Goal: Task Accomplishment & Management: Manage account settings

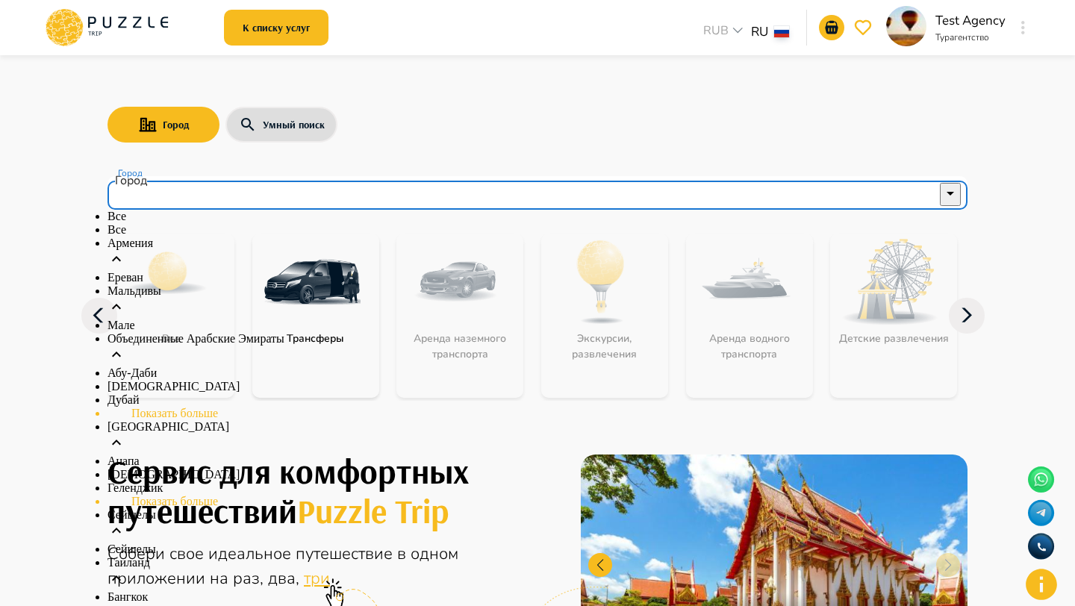
click at [169, 181] on input "Город" at bounding box center [526, 193] width 823 height 28
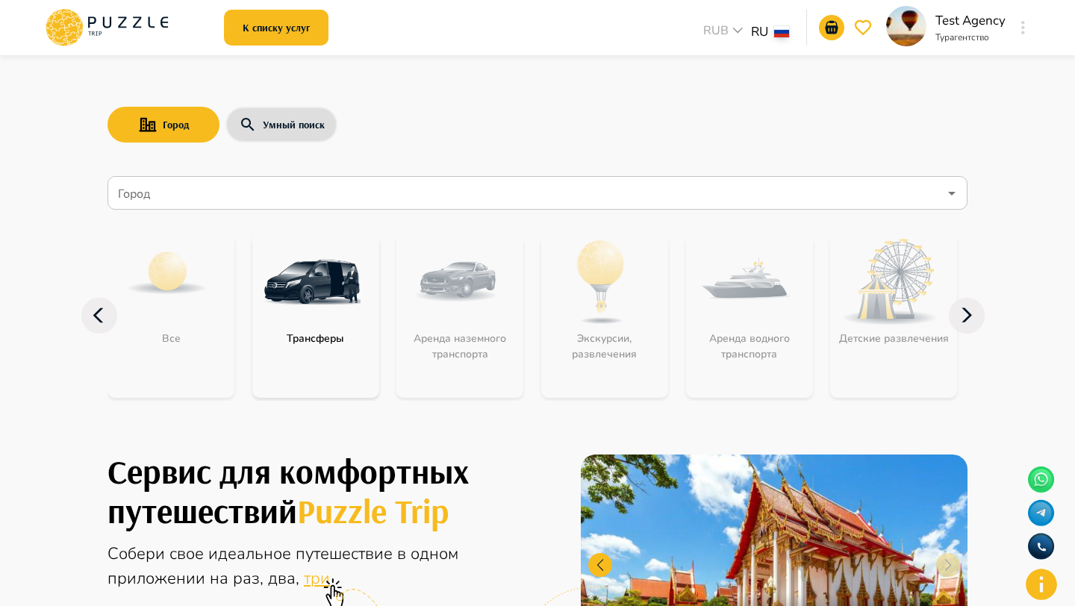
click at [447, 117] on div "Город Умный поиск" at bounding box center [537, 124] width 860 height 43
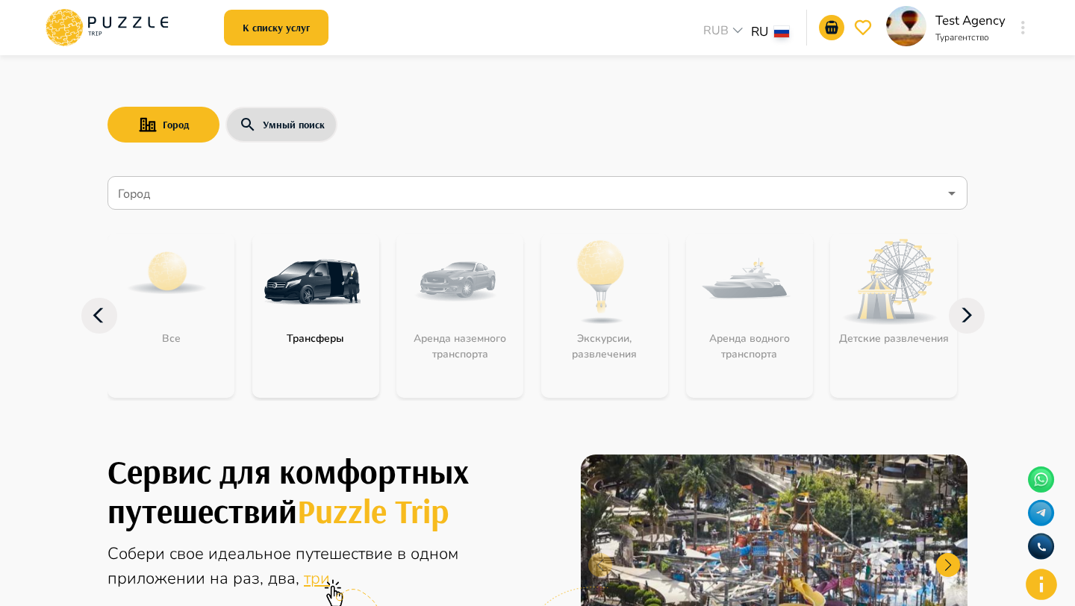
click at [963, 303] on icon at bounding box center [966, 316] width 36 height 36
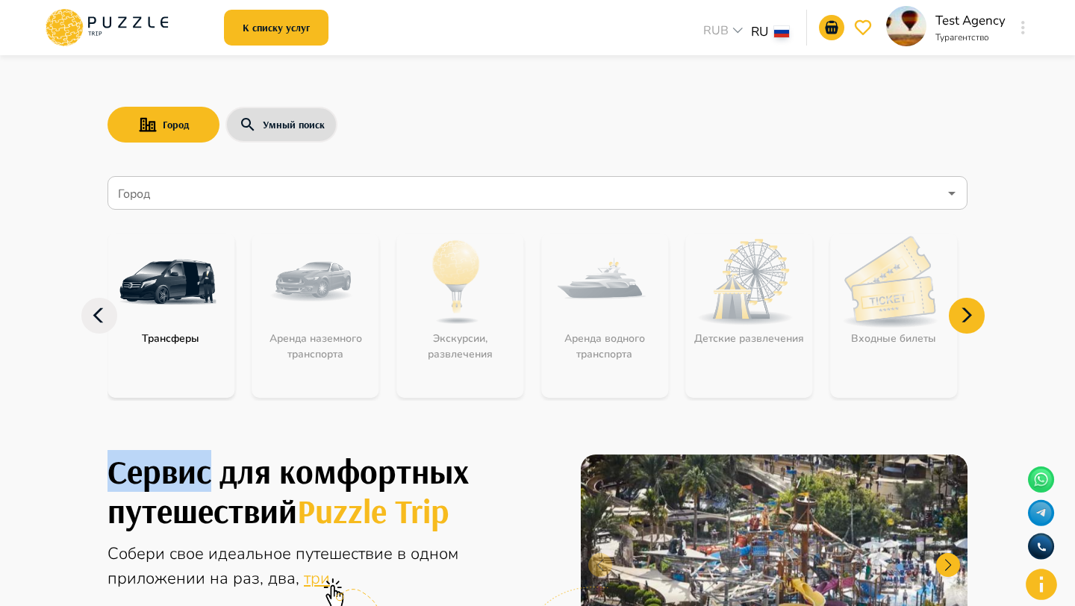
click at [963, 303] on icon at bounding box center [966, 316] width 36 height 36
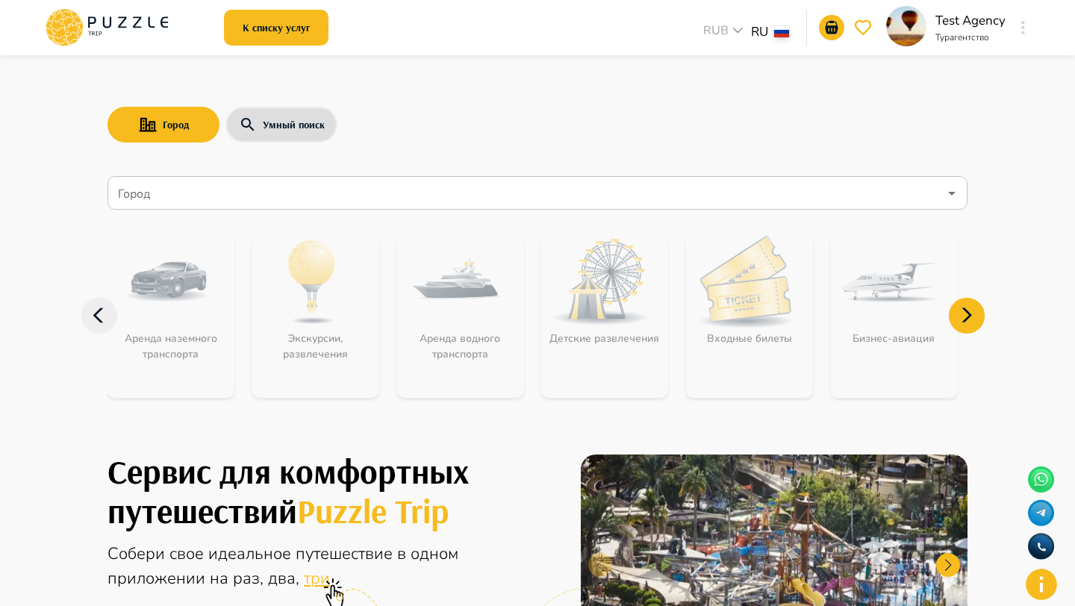
click at [963, 303] on icon at bounding box center [966, 316] width 36 height 36
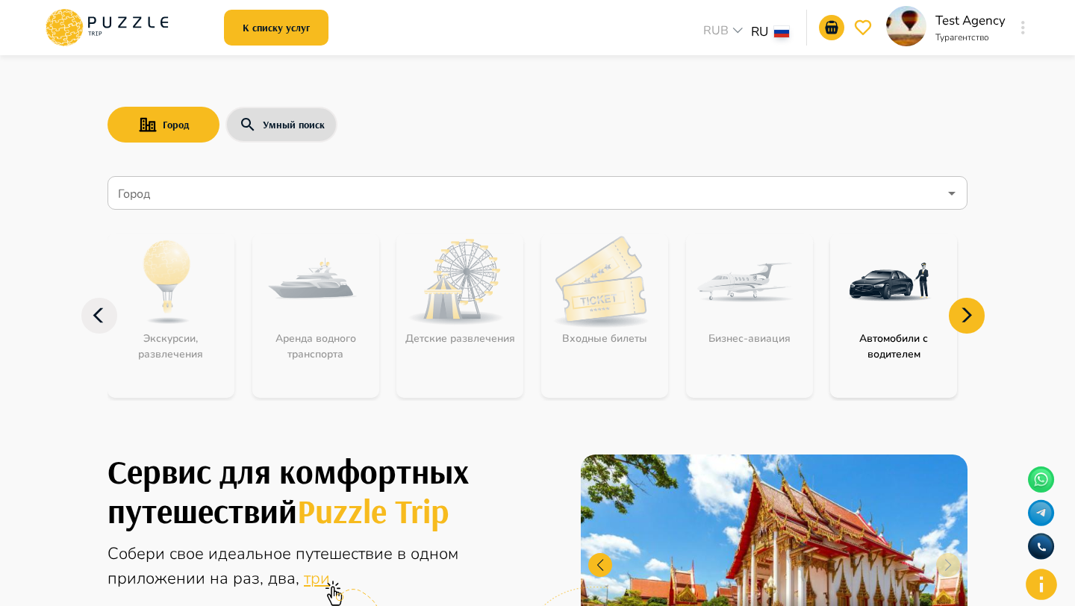
click at [1017, 22] on div at bounding box center [1022, 27] width 17 height 27
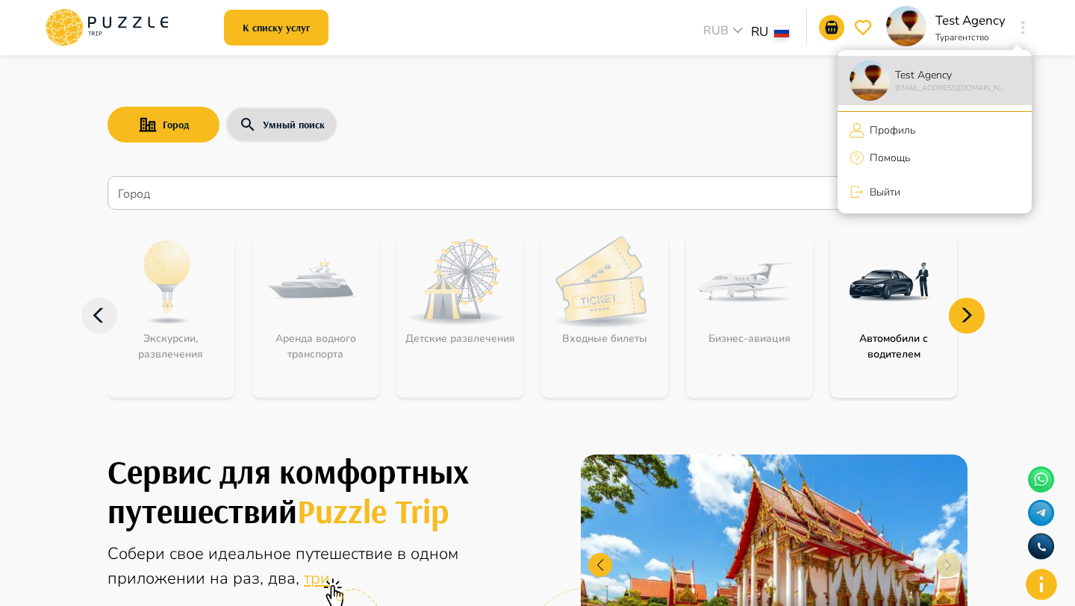
click at [897, 128] on p "Профиль" at bounding box center [889, 130] width 51 height 16
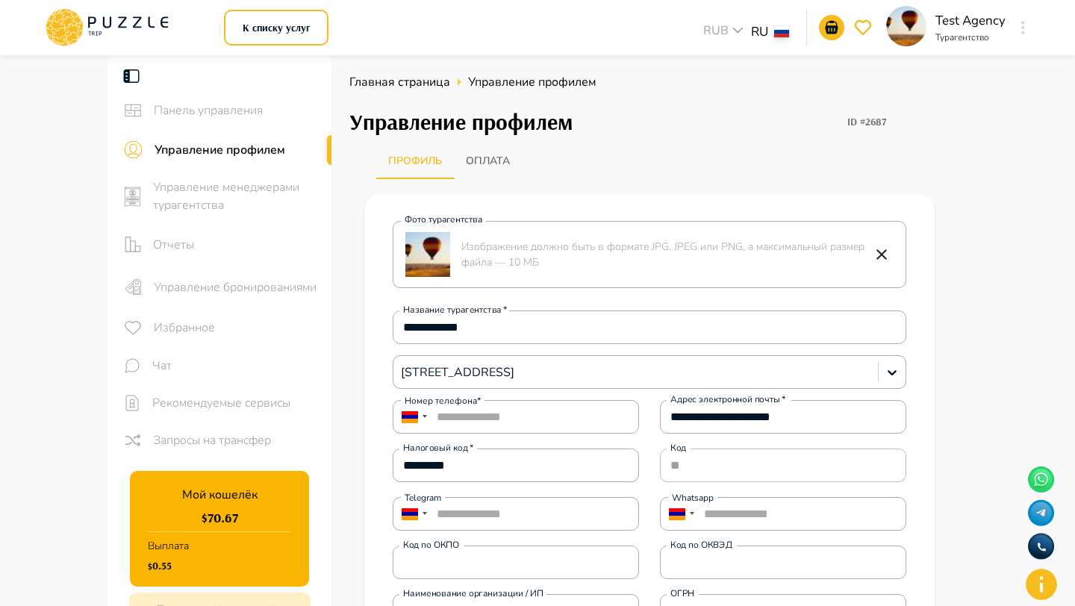
click at [230, 275] on div "Управление бронированиями" at bounding box center [219, 287] width 224 height 43
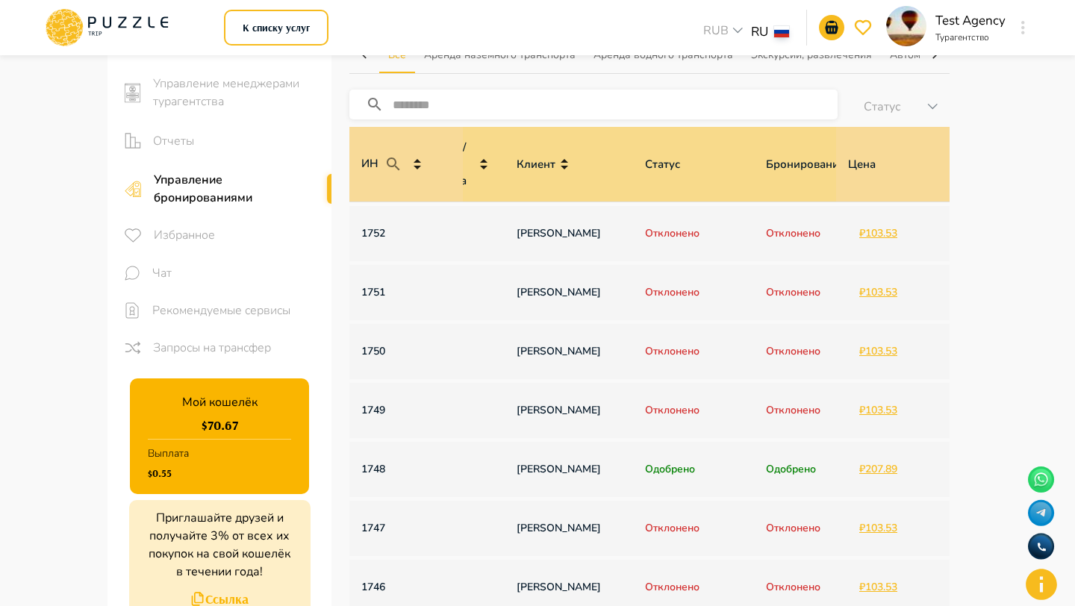
scroll to position [0, 804]
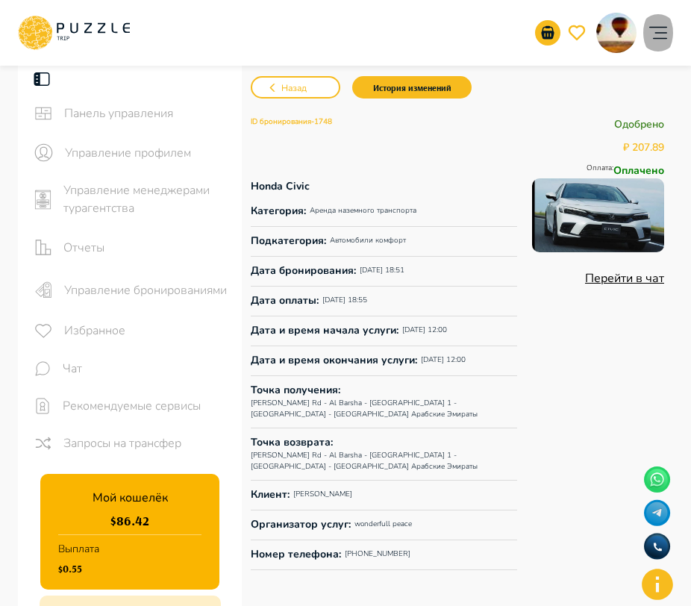
click at [652, 47] on icon "account of current user" at bounding box center [658, 33] width 30 height 30
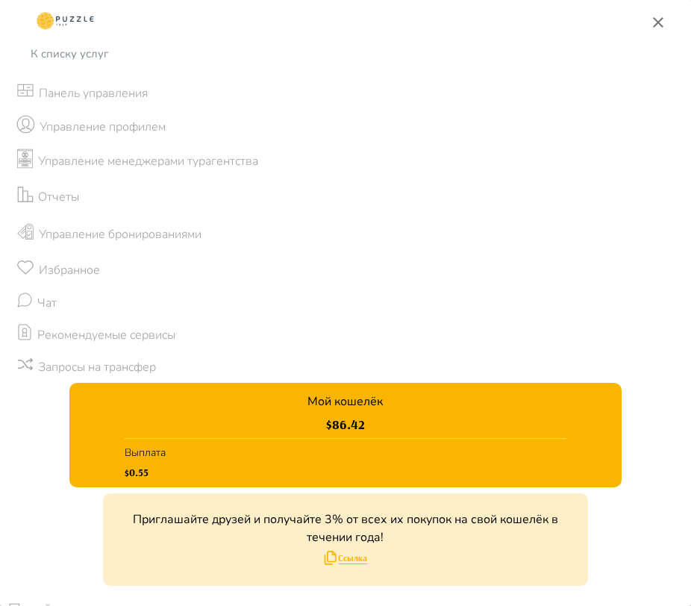
scroll to position [21, 0]
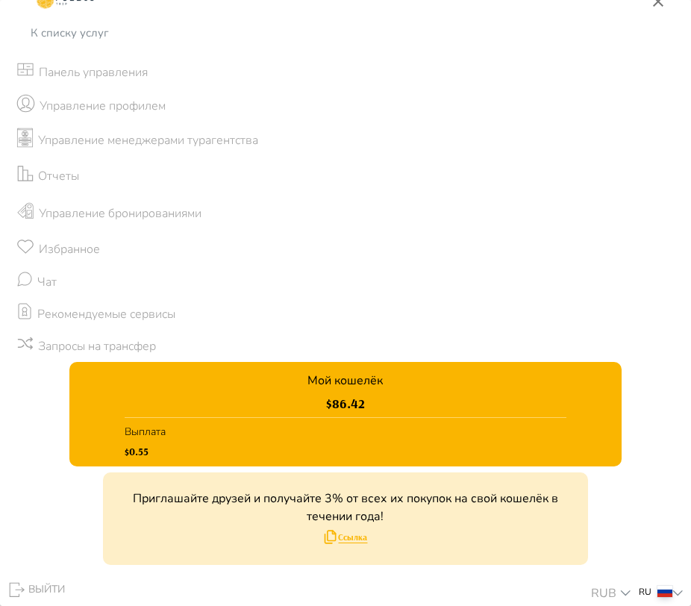
click at [25, 578] on icon "button" at bounding box center [17, 589] width 22 height 22
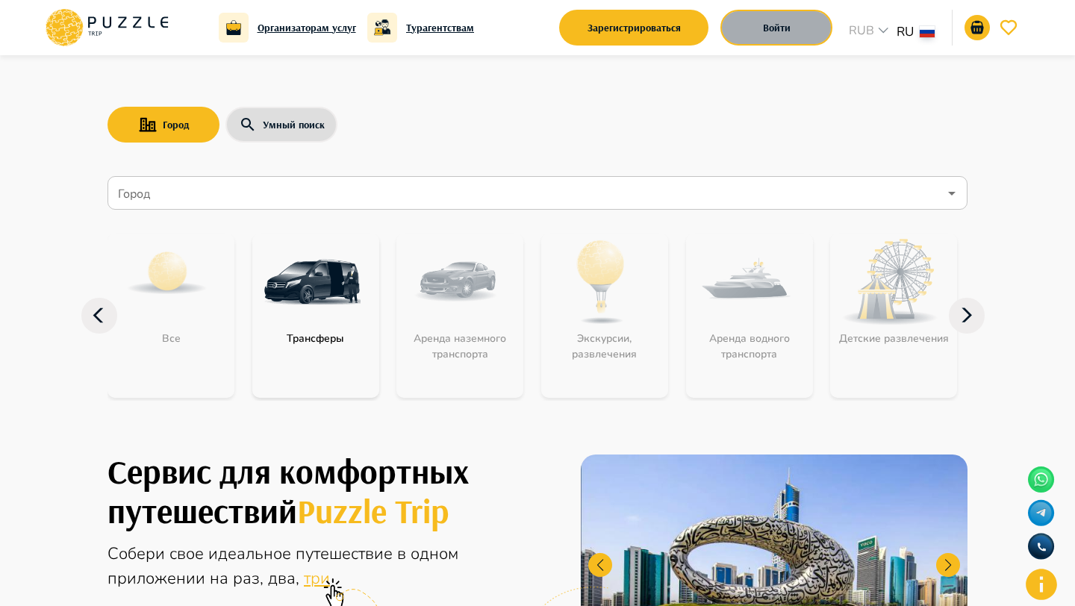
click at [759, 9] on div "Войти" at bounding box center [776, 27] width 112 height 43
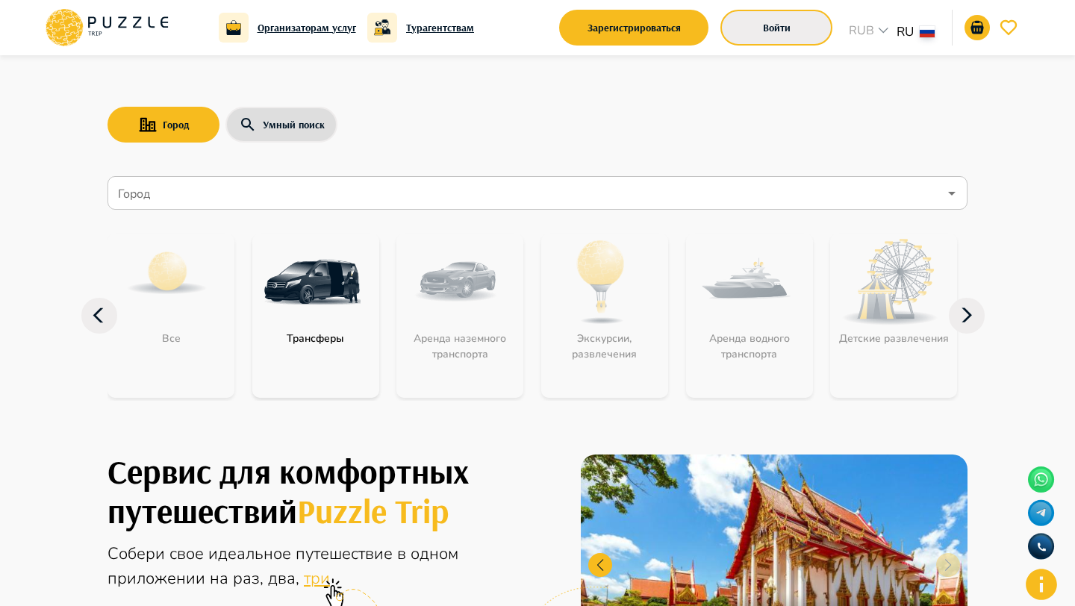
click at [755, 25] on button "Войти" at bounding box center [776, 28] width 112 height 36
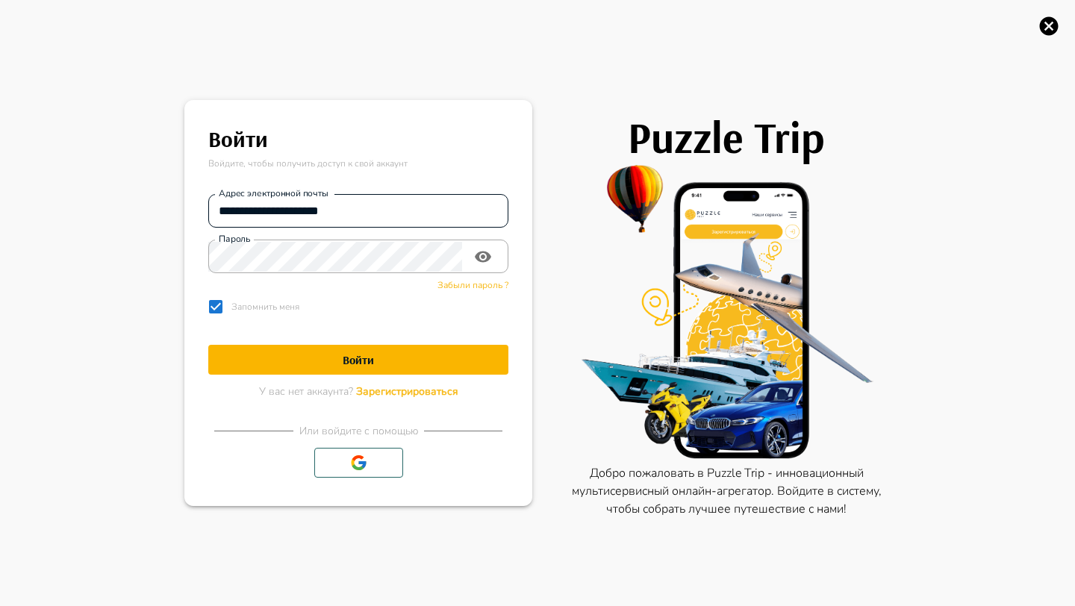
click at [333, 201] on input "**********" at bounding box center [358, 211] width 300 height 30
click at [348, 365] on h1 "Войти" at bounding box center [358, 360] width 300 height 14
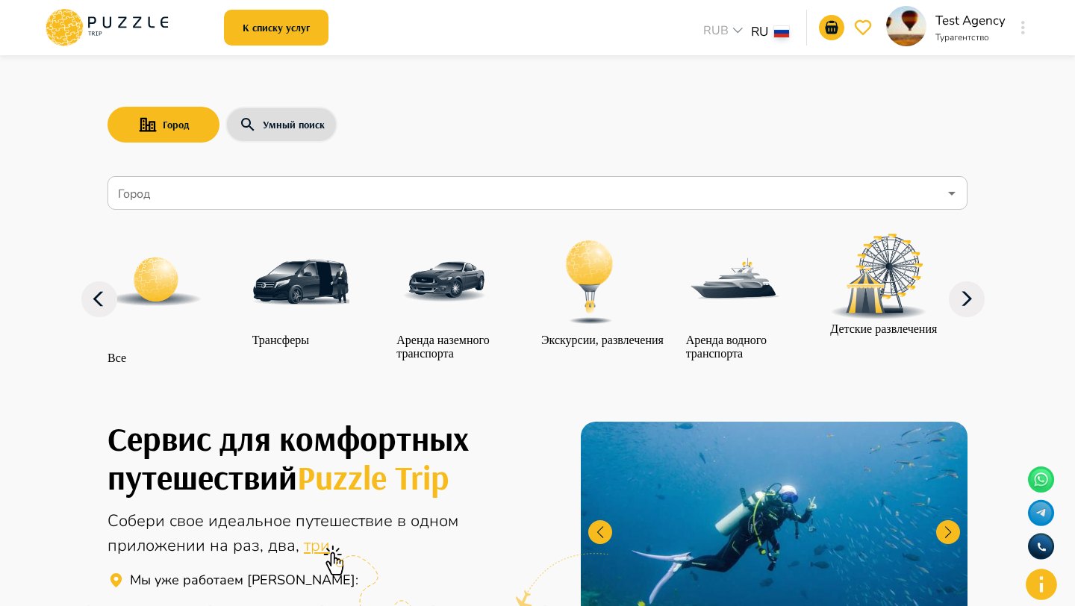
click at [1010, 29] on div "Test Agency Турагентство" at bounding box center [959, 27] width 146 height 43
click at [1019, 27] on button "button" at bounding box center [1022, 27] width 11 height 21
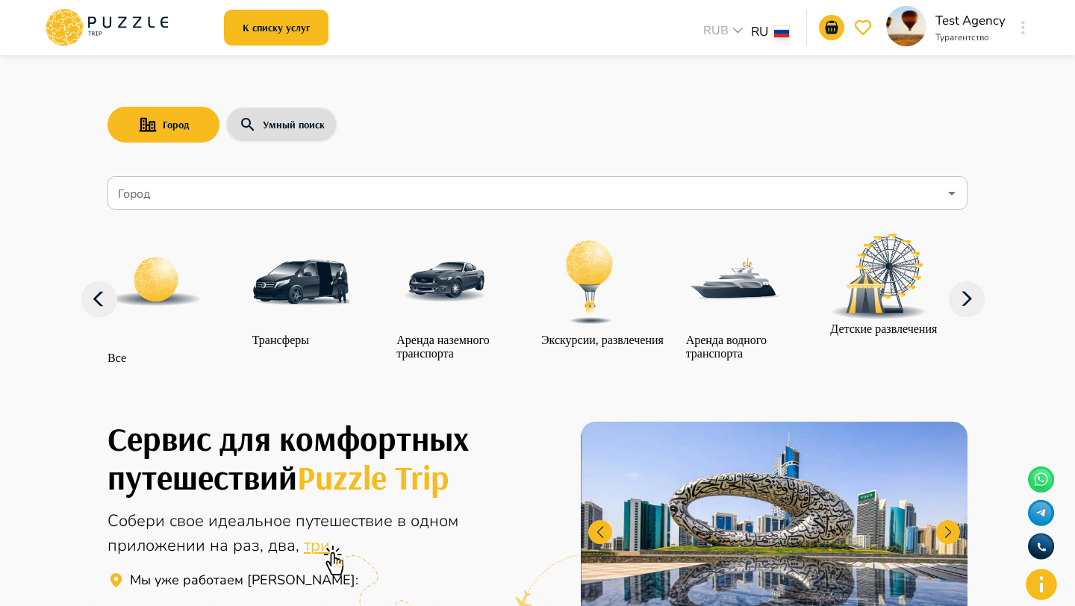
click at [1021, 21] on icon "button" at bounding box center [1023, 27] width 4 height 13
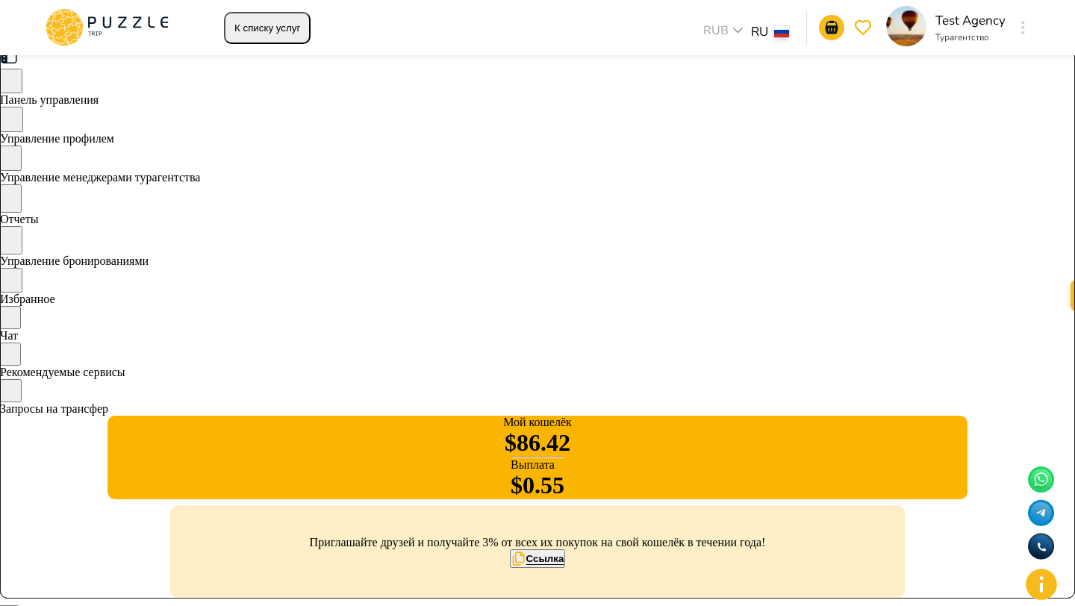
scroll to position [31, 0]
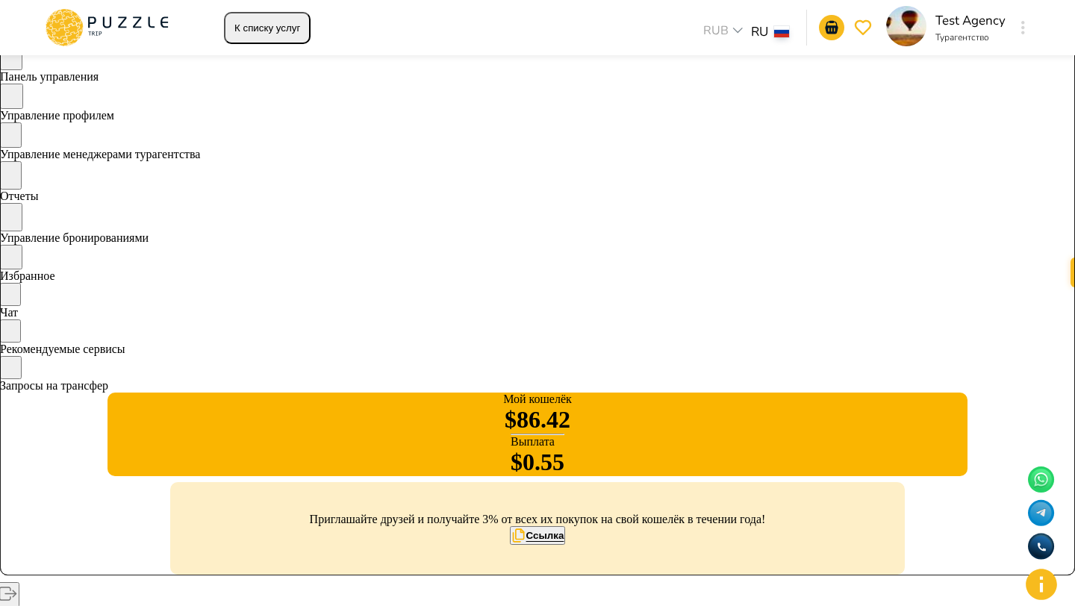
click at [148, 244] on span "Управление бронированиями" at bounding box center [74, 237] width 148 height 13
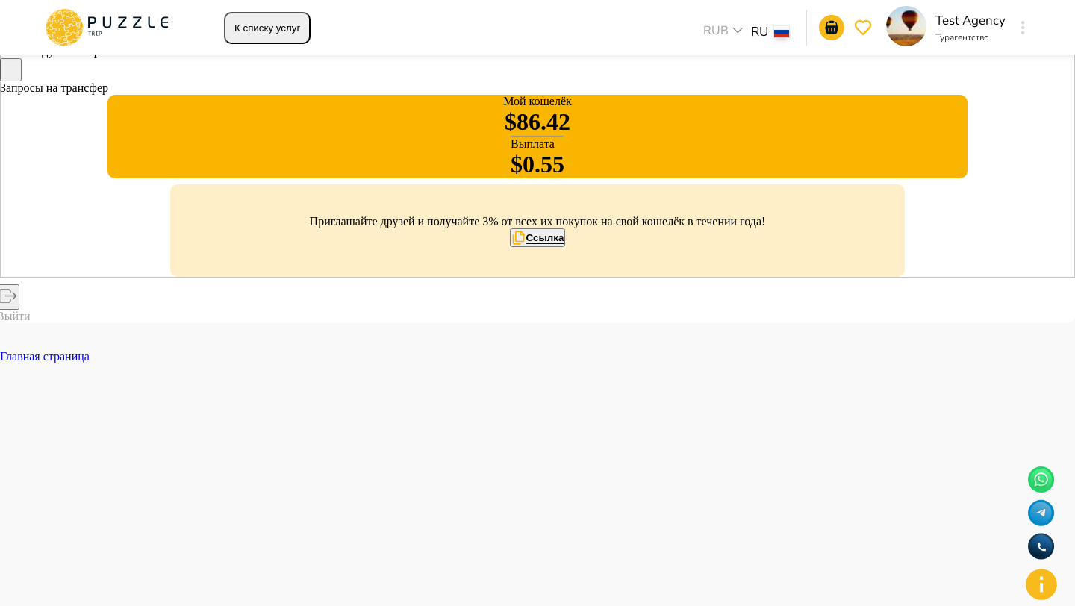
scroll to position [329, 0]
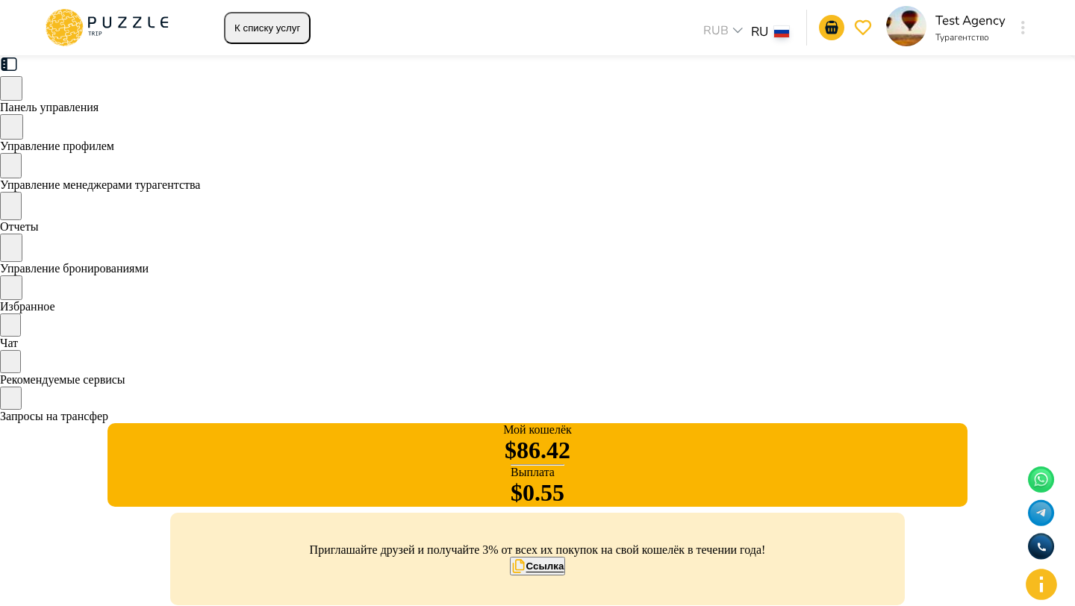
click at [1019, 25] on button "button" at bounding box center [1022, 27] width 11 height 21
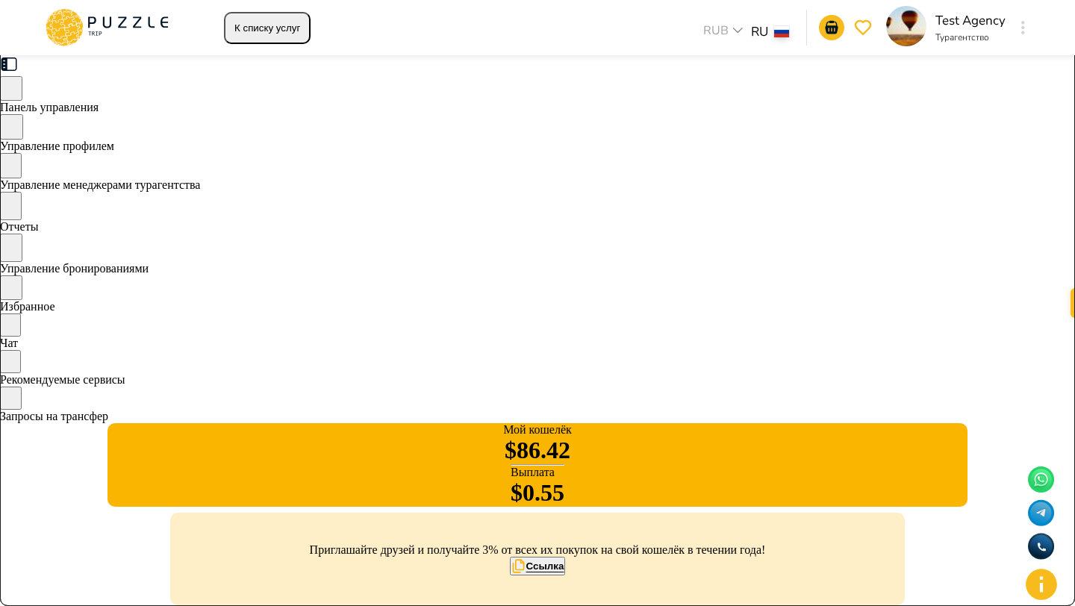
click at [148, 275] on span "Управление бронированиями" at bounding box center [74, 268] width 148 height 13
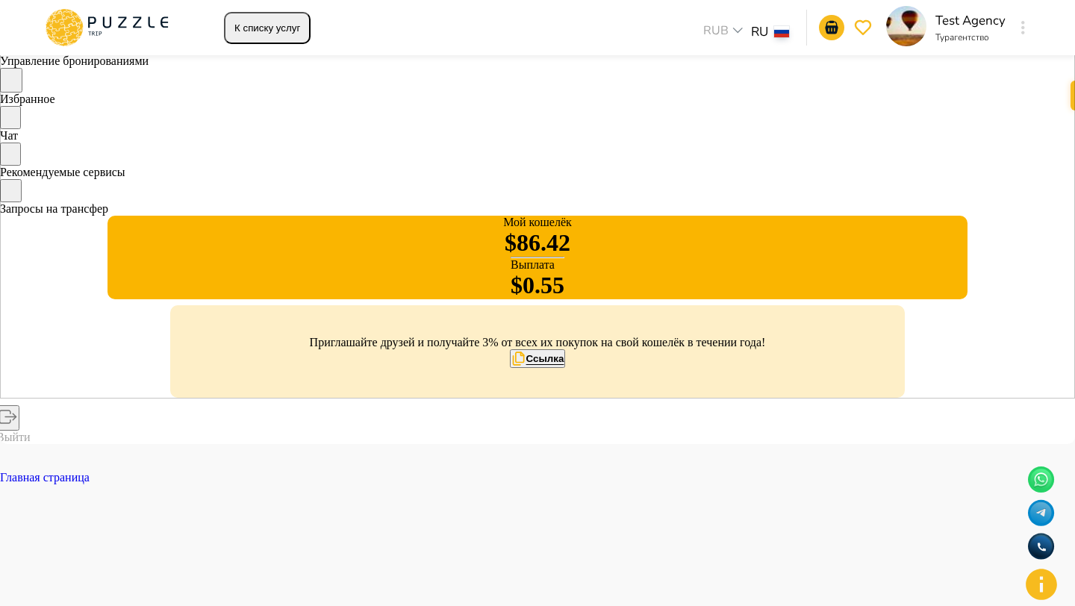
scroll to position [216, 0]
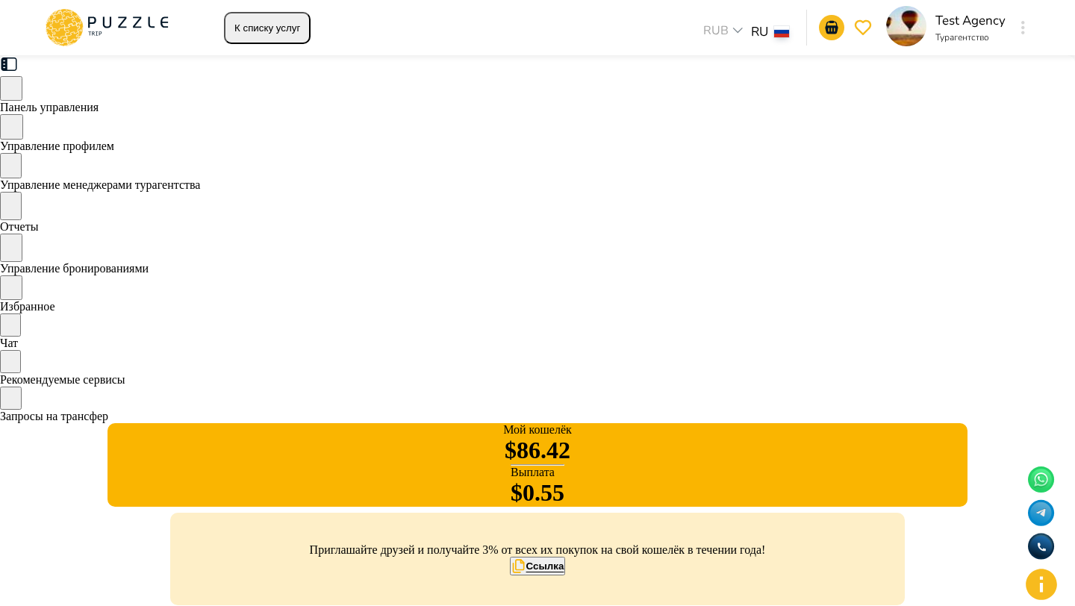
click at [283, 40] on button "К списку услуг" at bounding box center [267, 28] width 87 height 32
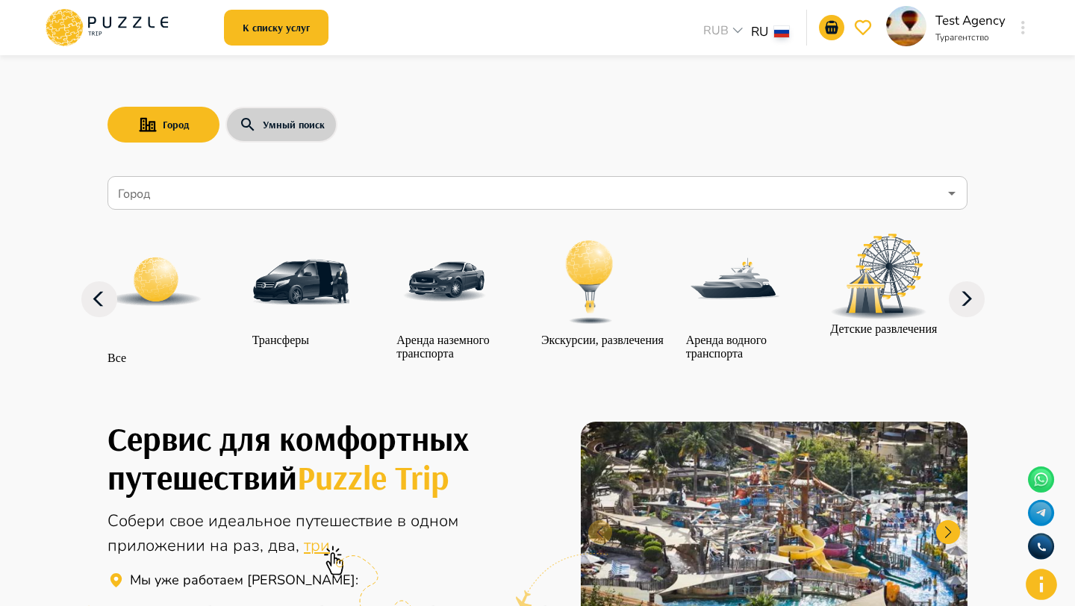
click at [280, 124] on button "Умный поиск" at bounding box center [281, 125] width 112 height 36
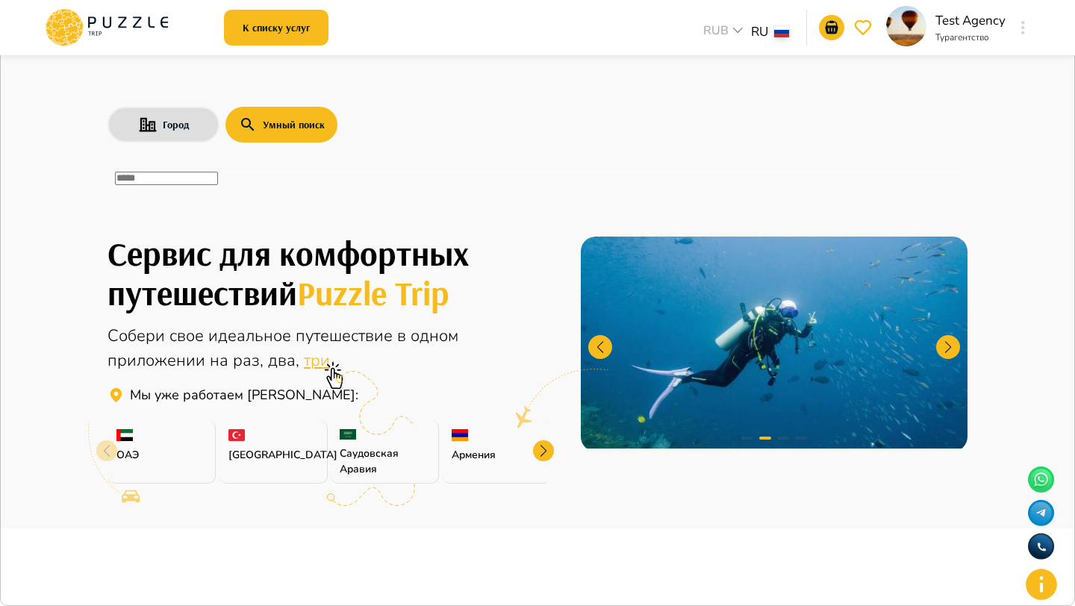
click at [218, 184] on input "text" at bounding box center [166, 178] width 103 height 13
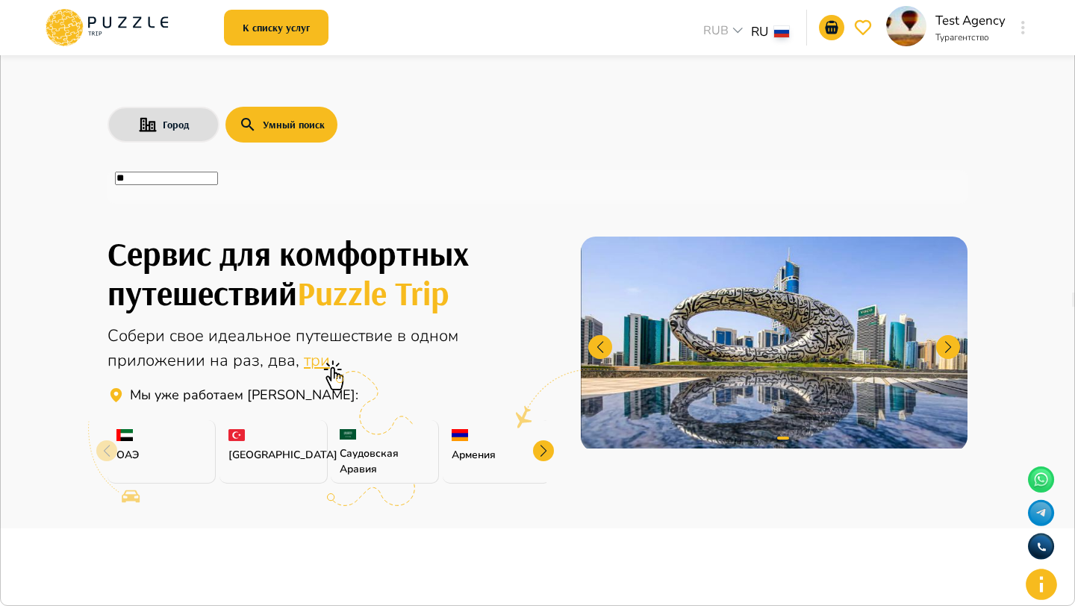
type input "*"
click at [146, 244] on li "Honda Civic" at bounding box center [537, 237] width 860 height 13
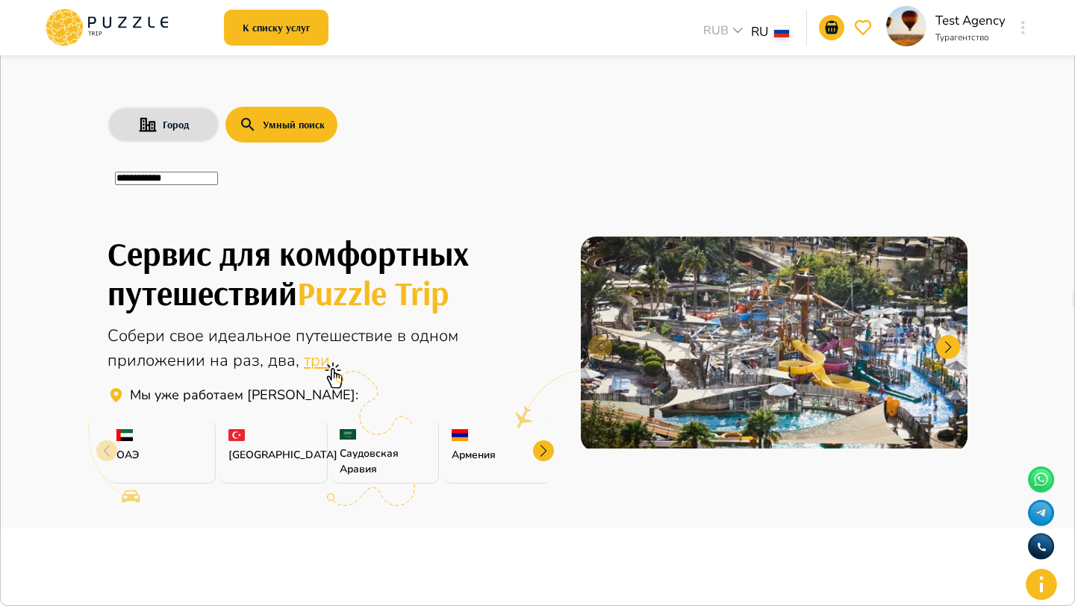
type input "**********"
click at [1069, 29] on icon "button" at bounding box center [1075, 22] width 13 height 13
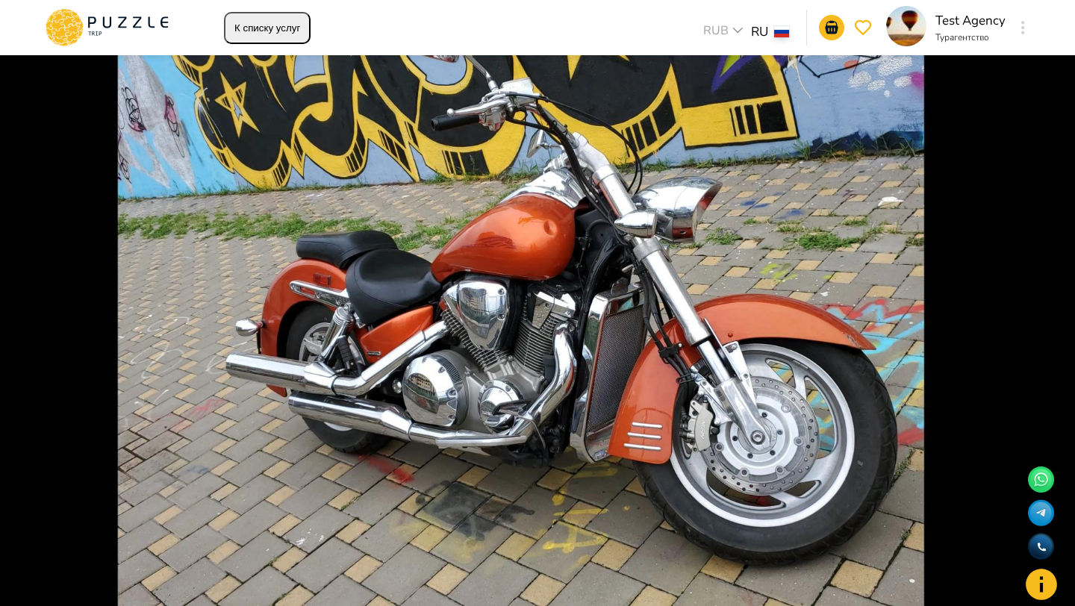
click at [478, 293] on img at bounding box center [537, 303] width 1075 height 606
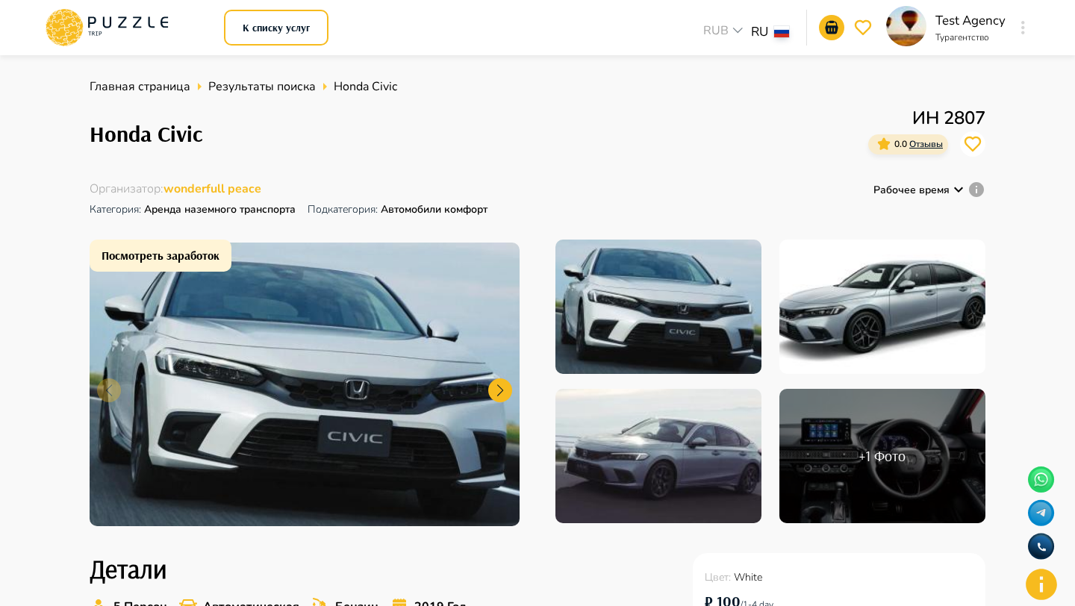
click at [929, 181] on div "Рабочее время" at bounding box center [920, 190] width 94 height 18
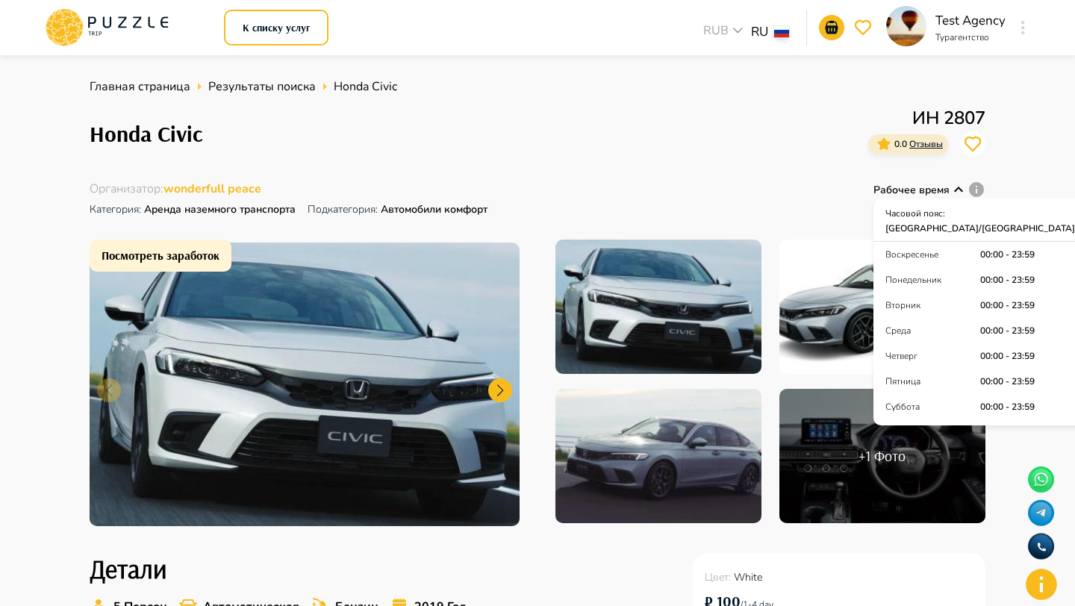
click at [981, 222] on span "[GEOGRAPHIC_DATA]/[GEOGRAPHIC_DATA]" at bounding box center [980, 228] width 190 height 12
click at [985, 222] on span "[GEOGRAPHIC_DATA]/[GEOGRAPHIC_DATA]" at bounding box center [980, 228] width 190 height 12
click at [1013, 26] on div "Test Agency Турагентство" at bounding box center [959, 27] width 146 height 43
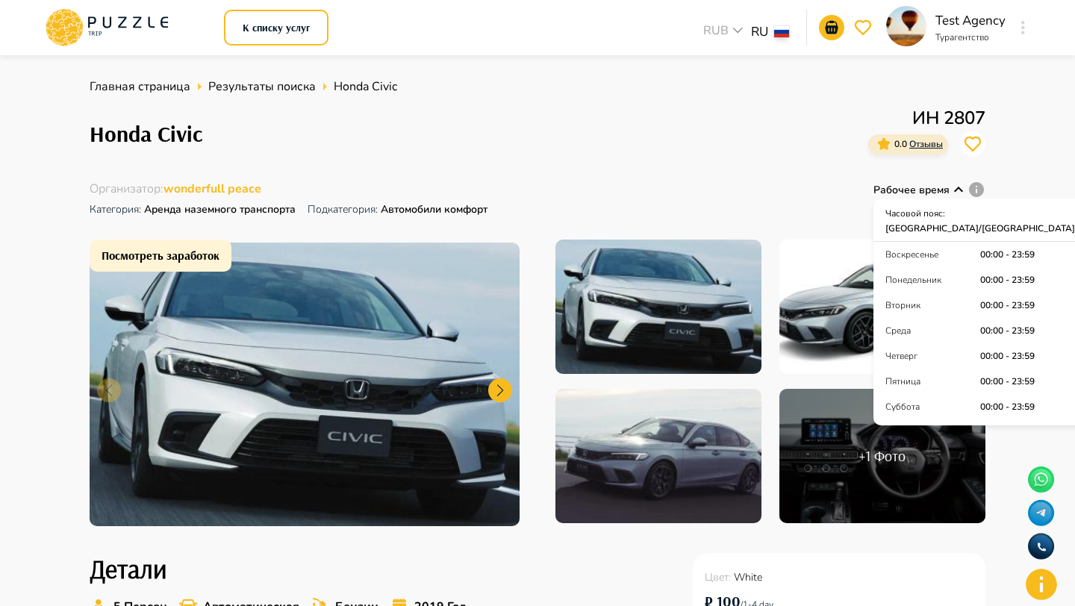
click at [1016, 31] on div at bounding box center [1022, 27] width 17 height 27
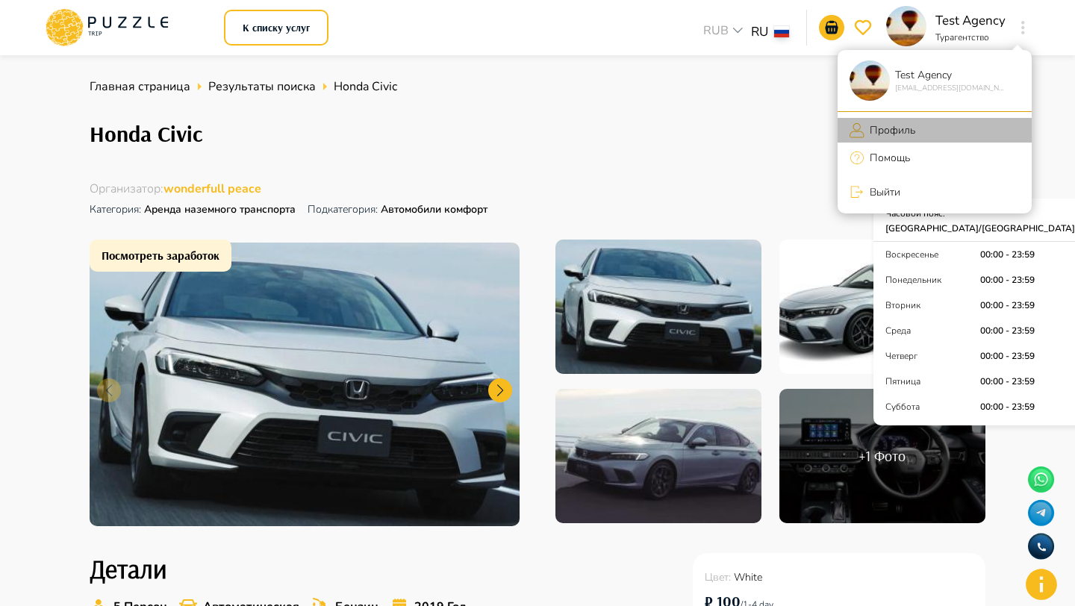
click at [901, 123] on p "Профиль" at bounding box center [889, 130] width 51 height 16
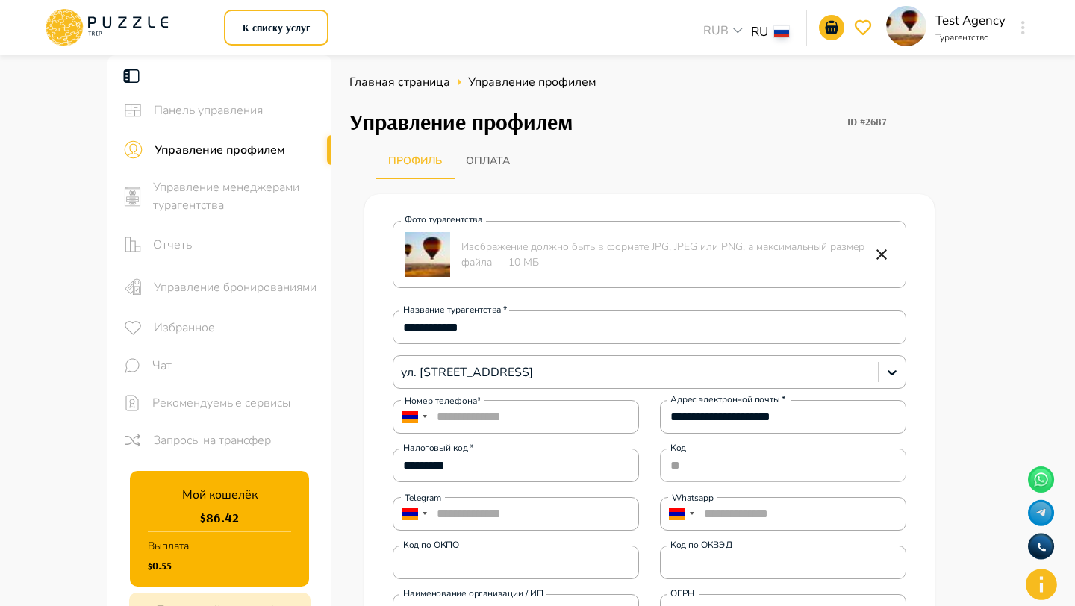
click at [281, 284] on span "Управление бронированиями" at bounding box center [237, 287] width 166 height 18
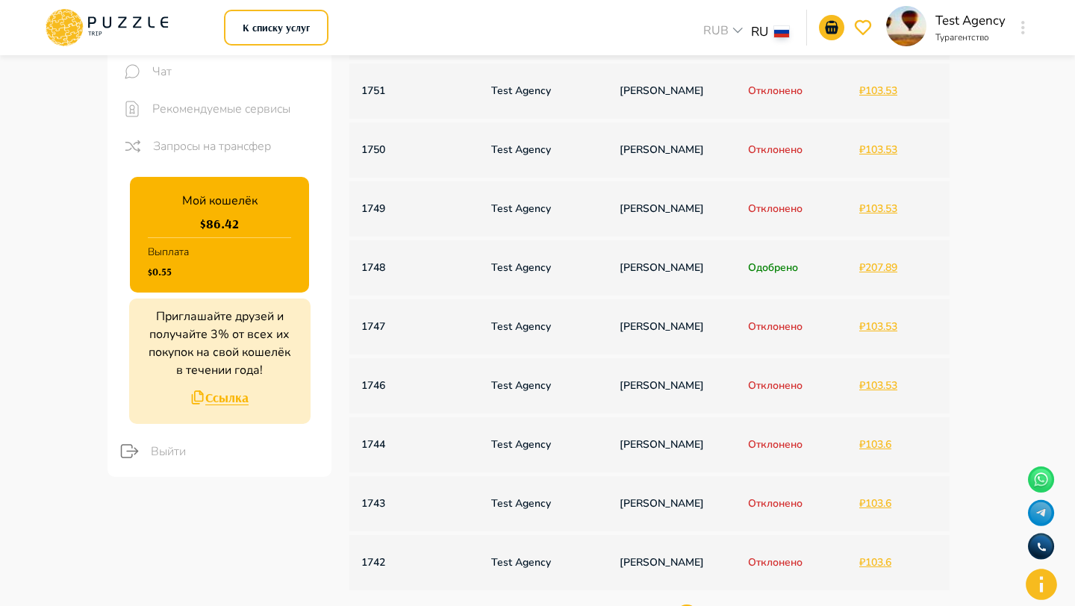
scroll to position [0, 804]
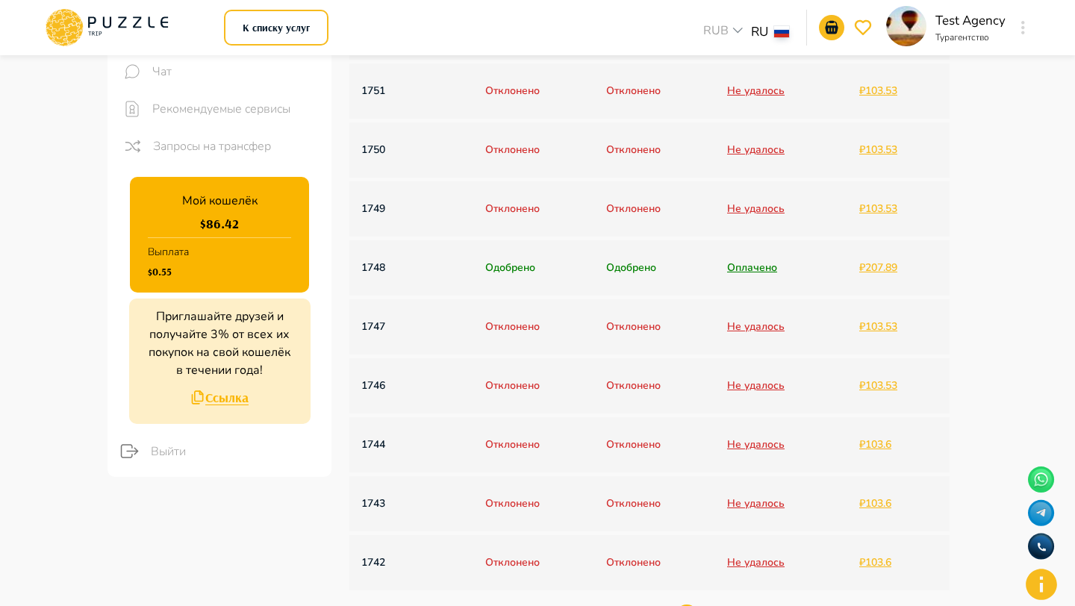
click at [375, 263] on p "1748" at bounding box center [406, 268] width 90 height 16
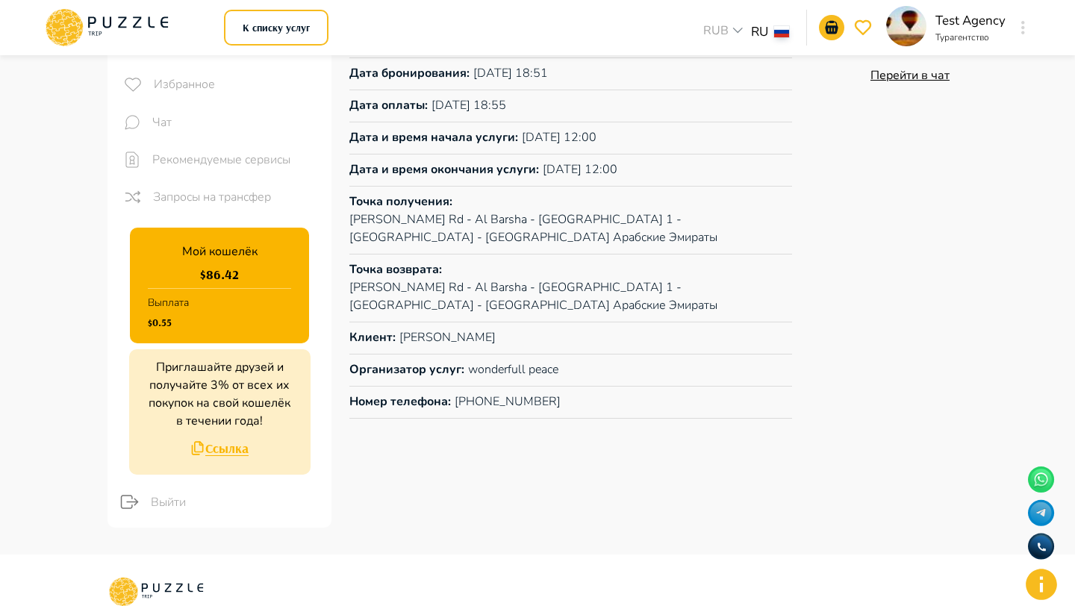
scroll to position [495, 0]
